Goal: Transaction & Acquisition: Subscribe to service/newsletter

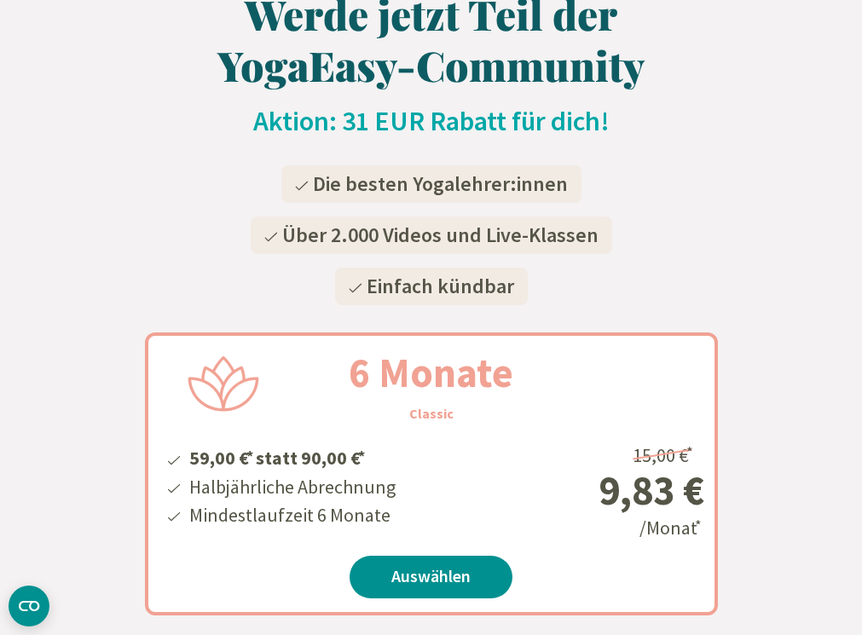
scroll to position [129, 0]
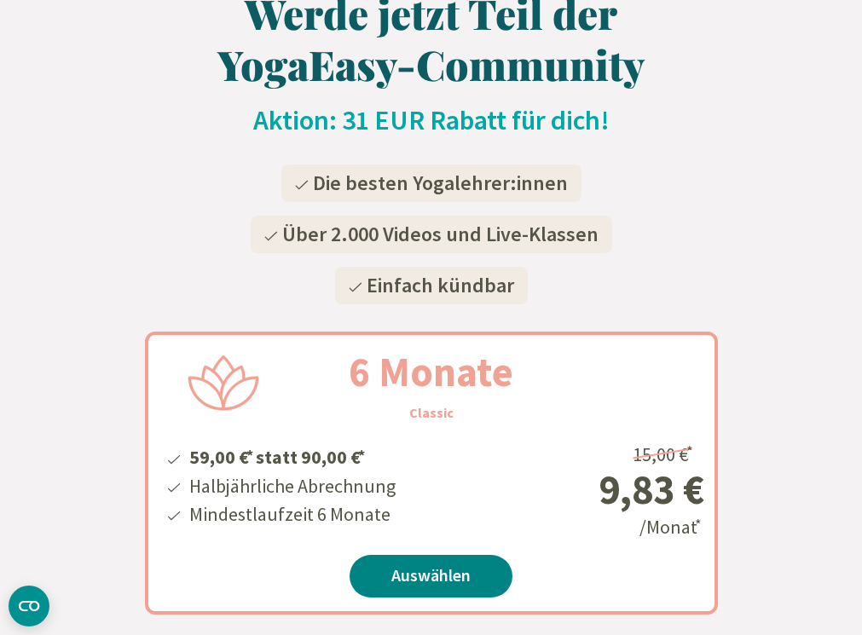
click at [432, 573] on link "Auswählen" at bounding box center [430, 576] width 163 height 43
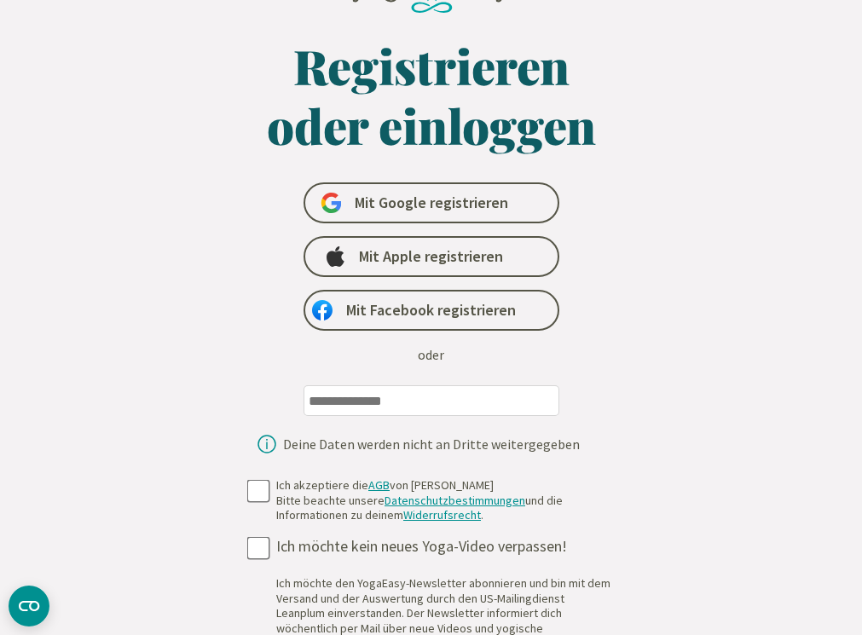
scroll to position [92, 0]
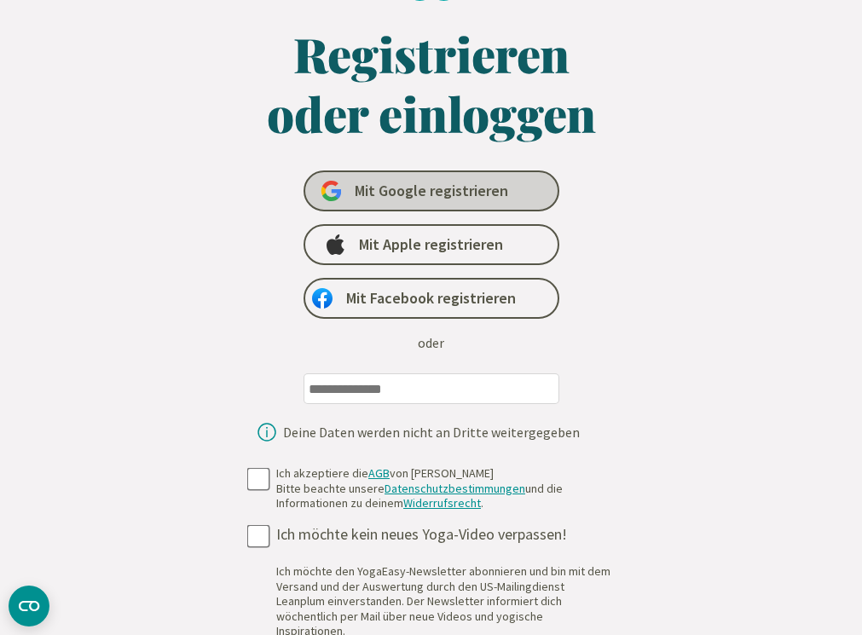
click at [437, 186] on span "Mit Google registrieren" at bounding box center [431, 191] width 153 height 20
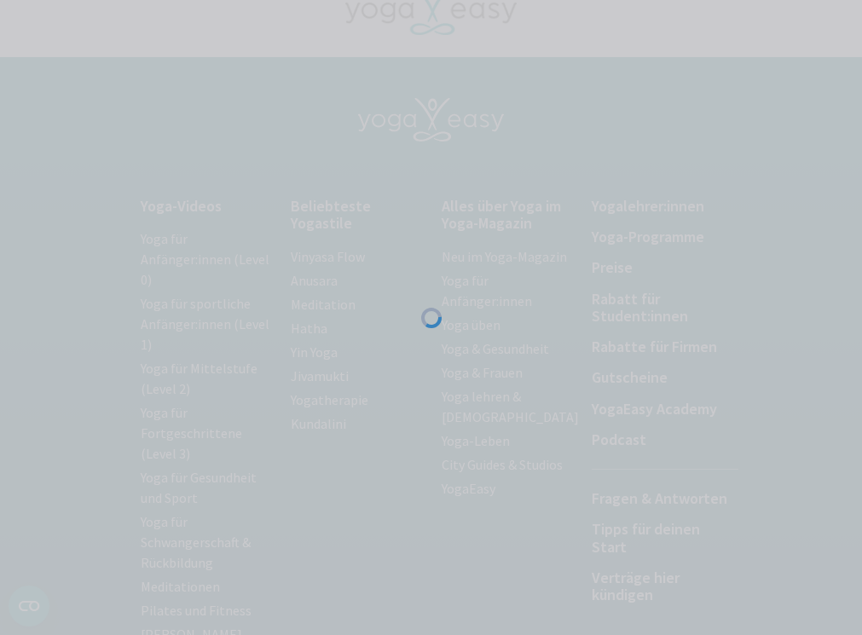
scroll to position [42, 0]
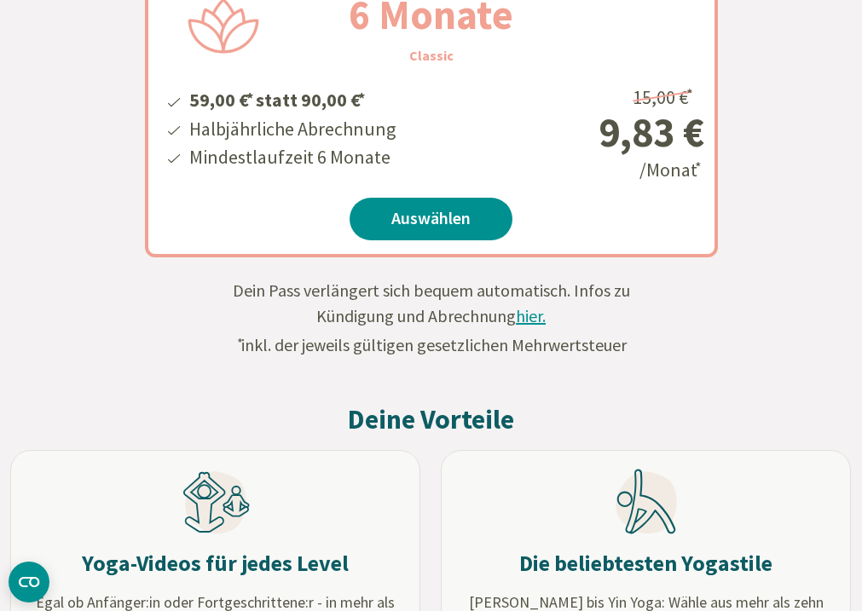
scroll to position [487, 0]
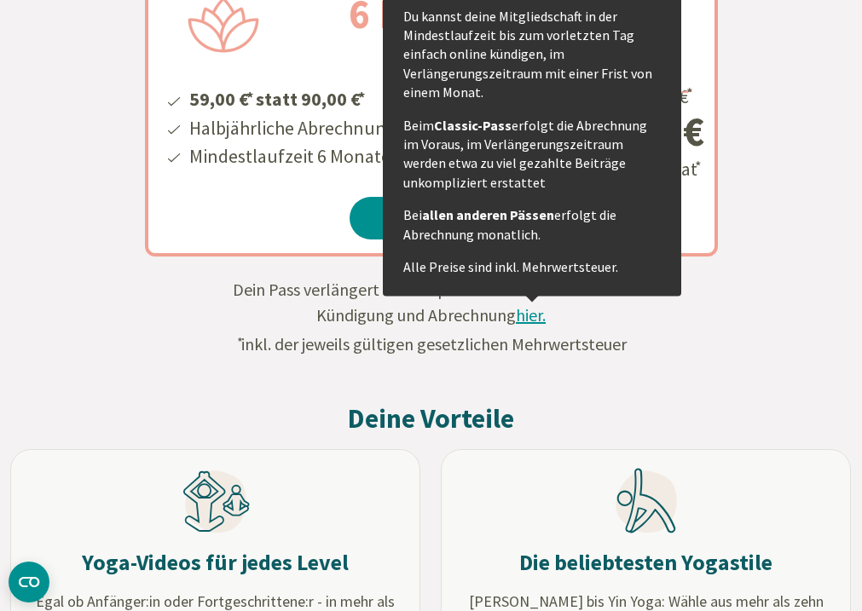
click at [531, 319] on span "hier." at bounding box center [531, 314] width 30 height 21
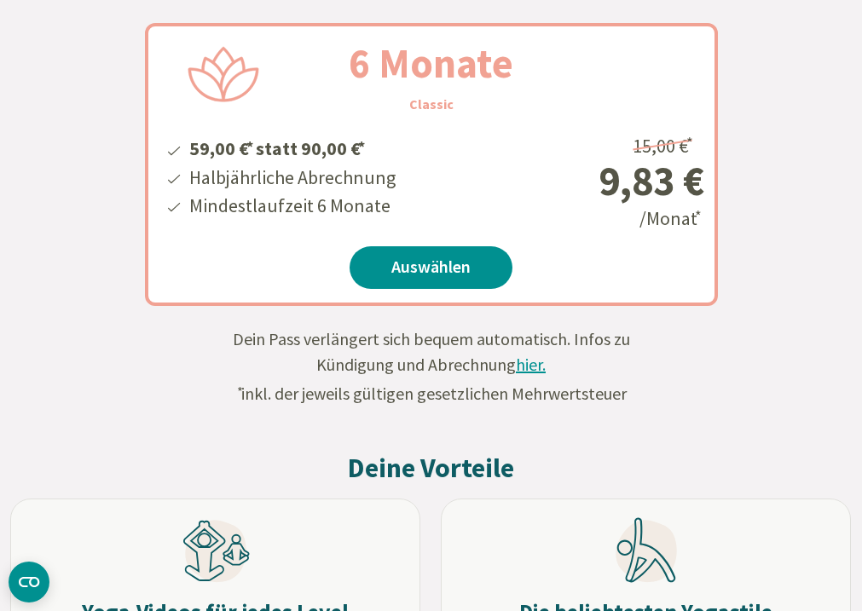
scroll to position [439, 0]
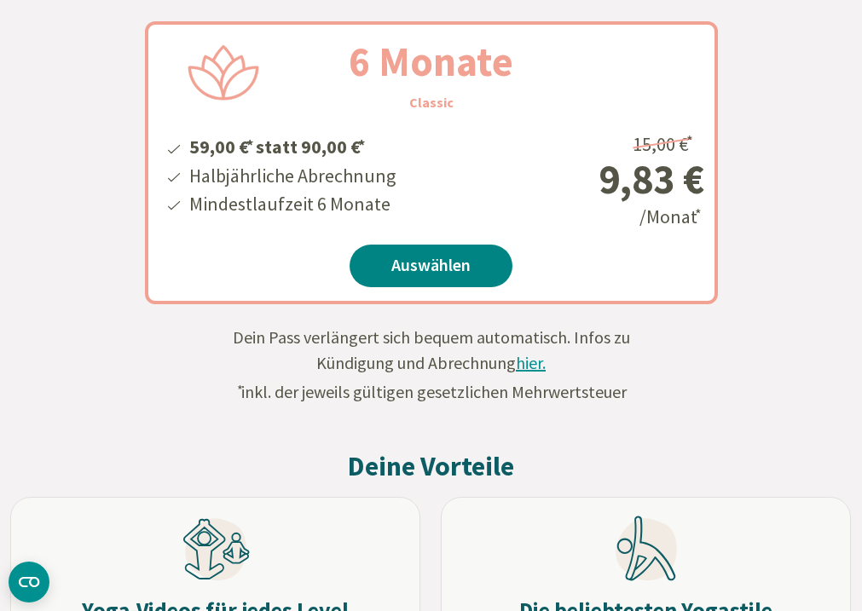
click at [438, 264] on link "Auswählen" at bounding box center [430, 266] width 163 height 43
